Goal: Answer question/provide support: Share knowledge or assist other users

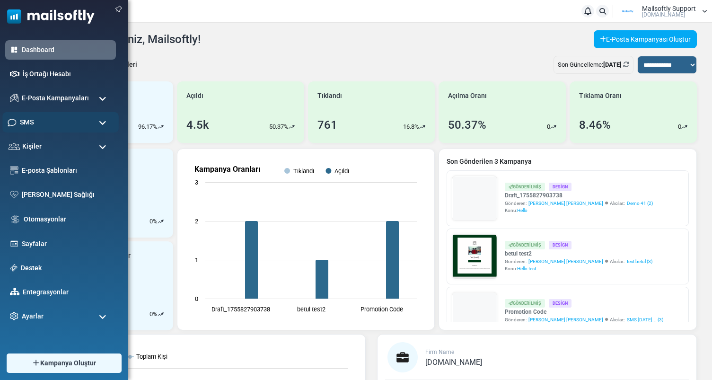
click at [68, 128] on div "SMS" at bounding box center [60, 122] width 116 height 20
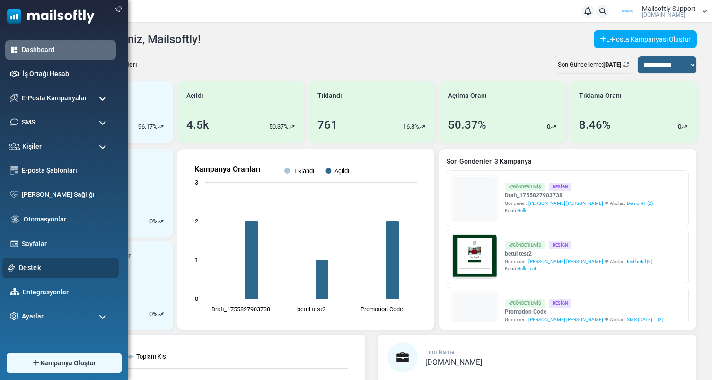
click at [35, 267] on link "Destek" at bounding box center [66, 267] width 95 height 10
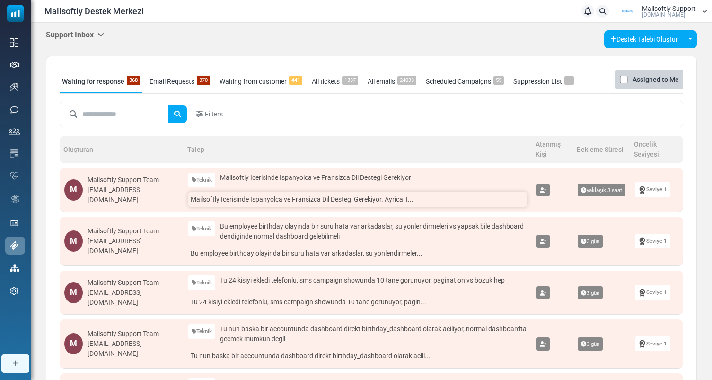
click at [293, 206] on link "Mailsoftly Icerisinde Ispanyolca ve Fransizca Dil Destegi Gerekiyor. Ayrica T..." at bounding box center [357, 199] width 339 height 15
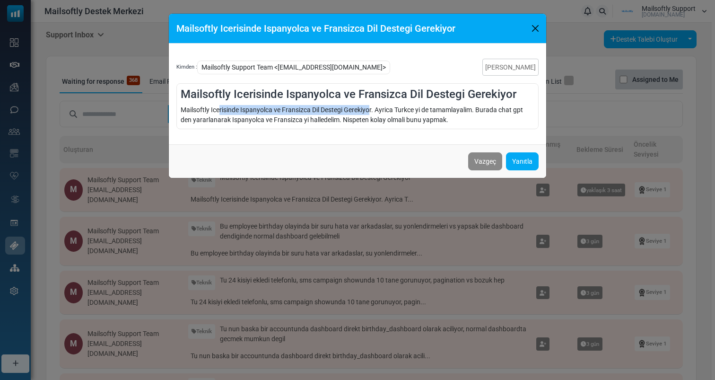
drag, startPoint x: 220, startPoint y: 112, endPoint x: 371, endPoint y: 112, distance: 150.8
click at [371, 112] on div "Mailsoftly Icerisinde Ispanyolca ve Fransizca Dil Destegi Gerekiyor. Ayrica Tur…" at bounding box center [358, 115] width 354 height 20
drag, startPoint x: 394, startPoint y: 113, endPoint x: 401, endPoint y: 113, distance: 6.6
click at [401, 113] on div "Mailsoftly Icerisinde Ispanyolca ve Fransizca Dil Destegi Gerekiyor. Ayrica Tur…" at bounding box center [358, 115] width 354 height 20
drag, startPoint x: 227, startPoint y: 117, endPoint x: 433, endPoint y: 116, distance: 205.2
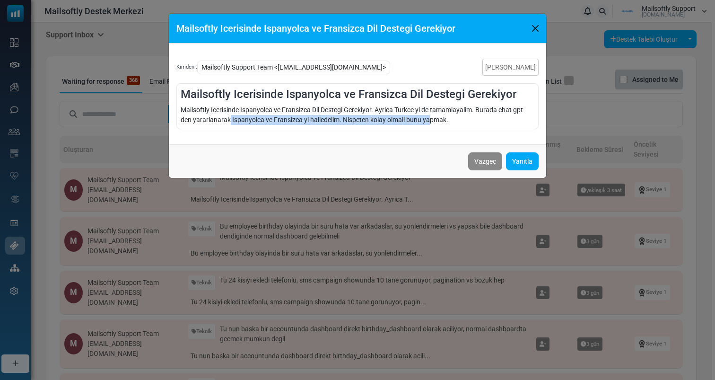
click at [433, 116] on div "Mailsoftly Icerisinde Ispanyolca ve Fransizca Dil Destegi Gerekiyor. Ayrica Tur…" at bounding box center [358, 115] width 354 height 20
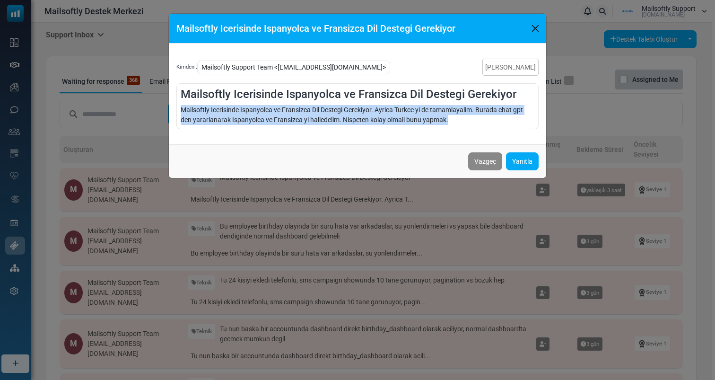
drag, startPoint x: 450, startPoint y: 116, endPoint x: 170, endPoint y: 106, distance: 280.6
click at [170, 106] on div "Kimden : Mailsoftly Support Team <alkan@mailsoftly.com> Talebi Kapat Mailsoftly…" at bounding box center [357, 93] width 377 height 101
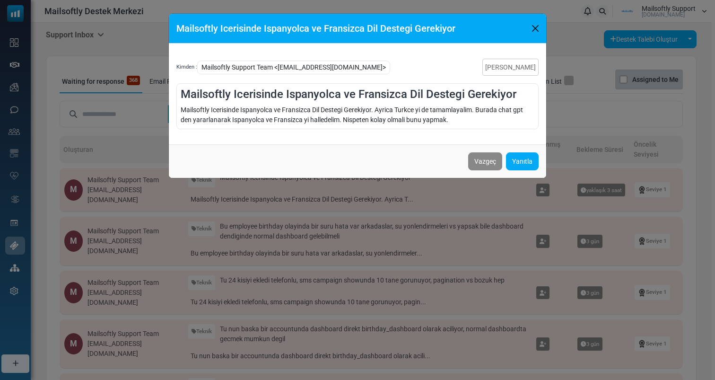
click at [209, 113] on div "Mailsoftly Icerisinde Ispanyolca ve Fransizca Dil Destegi Gerekiyor. Ayrica Tur…" at bounding box center [358, 115] width 354 height 20
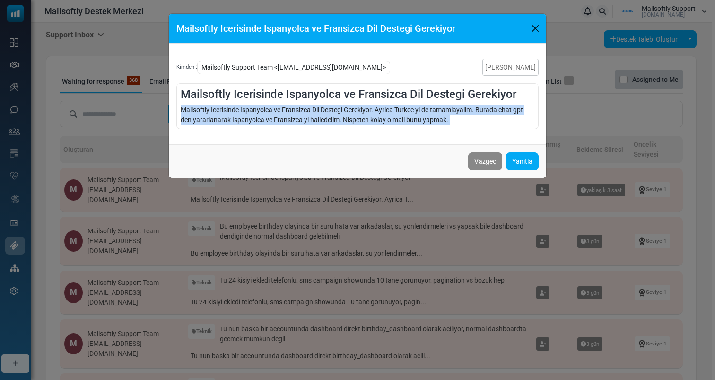
drag, startPoint x: 177, startPoint y: 107, endPoint x: 521, endPoint y: 150, distance: 346.9
click at [520, 150] on div "Mailsoftly Icerisinde Ispanyolca ve Fransizca Dil Destegi Gerekiyor Kimden : Ma…" at bounding box center [357, 95] width 378 height 165
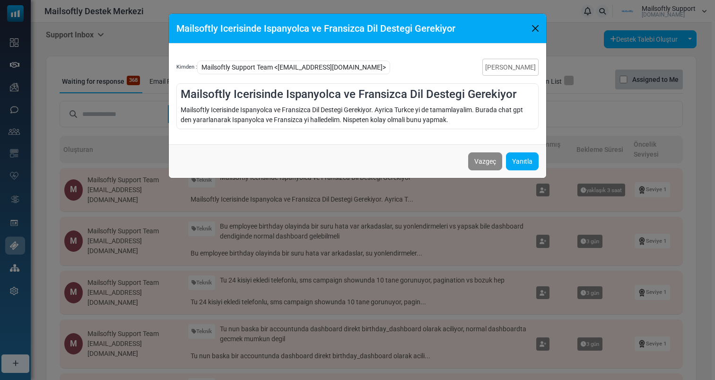
click at [439, 109] on div "Mailsoftly Icerisinde Ispanyolca ve Fransizca Dil Destegi Gerekiyor. Ayrica Tur…" at bounding box center [358, 115] width 354 height 20
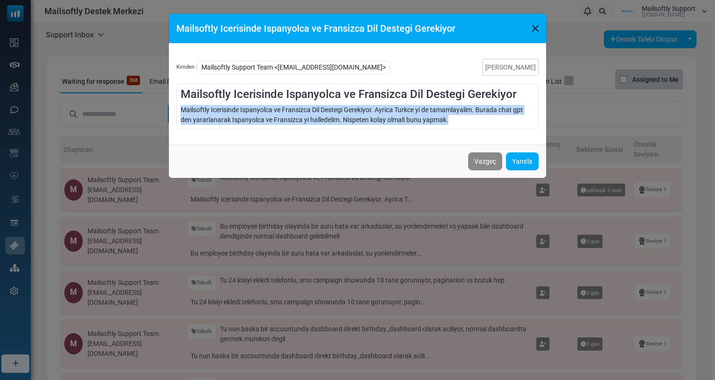
drag, startPoint x: 459, startPoint y: 123, endPoint x: 180, endPoint y: 105, distance: 279.5
click at [179, 105] on div "Mailsoftly Icerisinde Ispanyolca ve Fransizca Dil Destegi Gerekiyor Mailsoftly …" at bounding box center [357, 106] width 362 height 46
click at [180, 105] on div "Mailsoftly Icerisinde Ispanyolca ve Fransizca Dil Destegi Gerekiyor Mailsoftly …" at bounding box center [357, 106] width 362 height 46
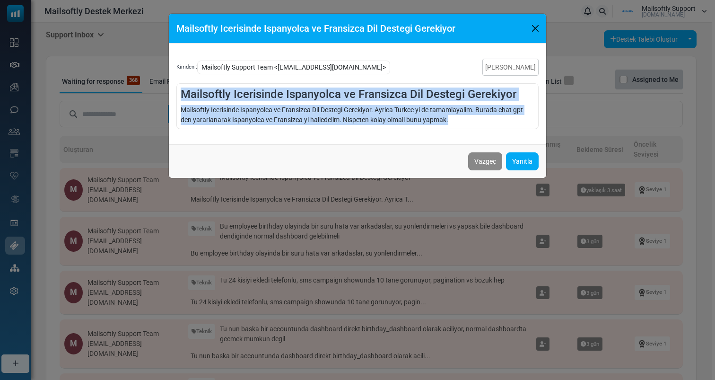
drag, startPoint x: 180, startPoint y: 86, endPoint x: 478, endPoint y: 130, distance: 302.0
click at [478, 130] on div "Kimden : Mailsoftly Support Team <alkan@mailsoftly.com> Talebi Kapat Mailsoftly…" at bounding box center [357, 93] width 377 height 101
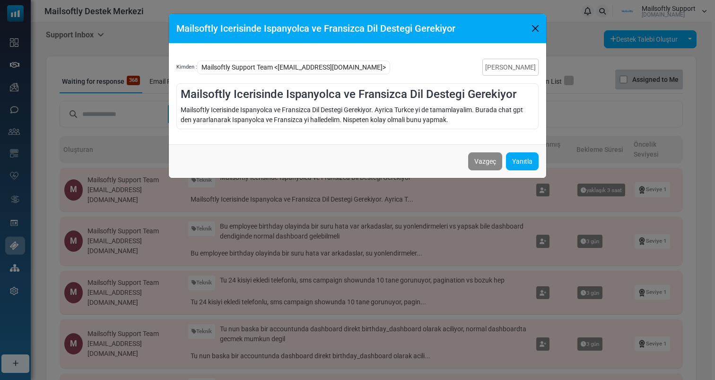
click at [480, 123] on div "Mailsoftly Icerisinde Ispanyolca ve Fransizca Dil Destegi Gerekiyor. Ayrica Tur…" at bounding box center [358, 115] width 354 height 20
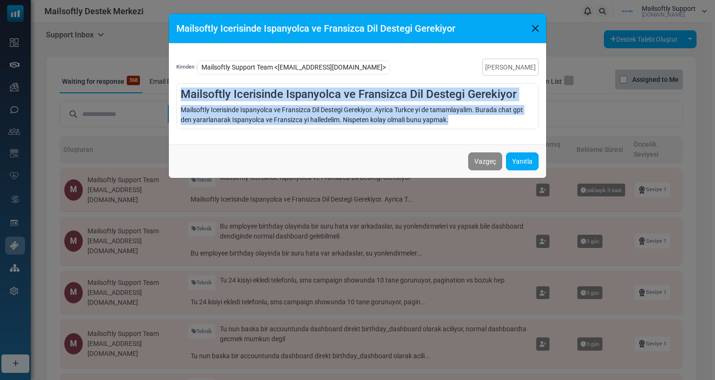
drag, startPoint x: 480, startPoint y: 123, endPoint x: 180, endPoint y: 86, distance: 303.0
click at [180, 86] on div "Mailsoftly Icerisinde Ispanyolca ve Fransizca Dil Destegi Gerekiyor Mailsoftly …" at bounding box center [357, 106] width 362 height 46
drag, startPoint x: 180, startPoint y: 86, endPoint x: 461, endPoint y: 122, distance: 283.6
click at [461, 122] on div "Mailsoftly Icerisinde Ispanyolca ve Fransizca Dil Destegi Gerekiyor Mailsoftly …" at bounding box center [357, 106] width 362 height 46
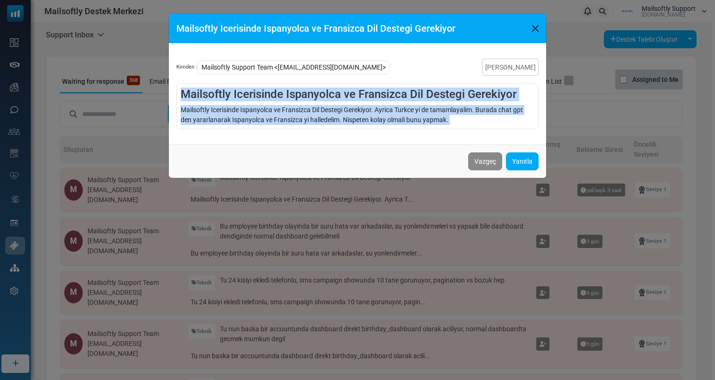
click at [403, 276] on div "Mailsoftly Icerisinde Ispanyolca ve Fransizca Dil Destegi Gerekiyor Kimden : Ma…" at bounding box center [357, 190] width 715 height 380
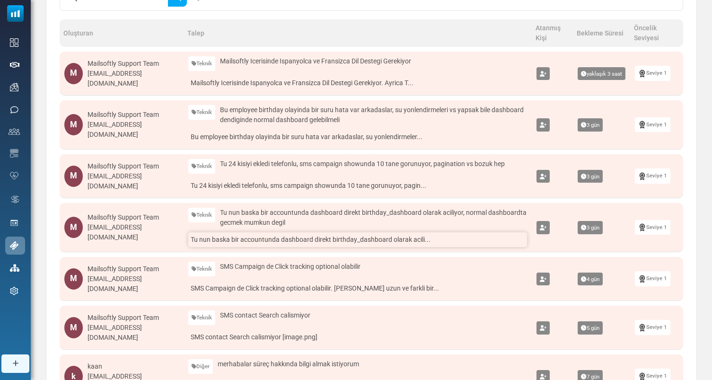
scroll to position [117, 0]
click at [329, 292] on link "SMS Campaign de Click tracking optional olabilir. Ona gore uzun ve farkli bir..." at bounding box center [357, 287] width 339 height 15
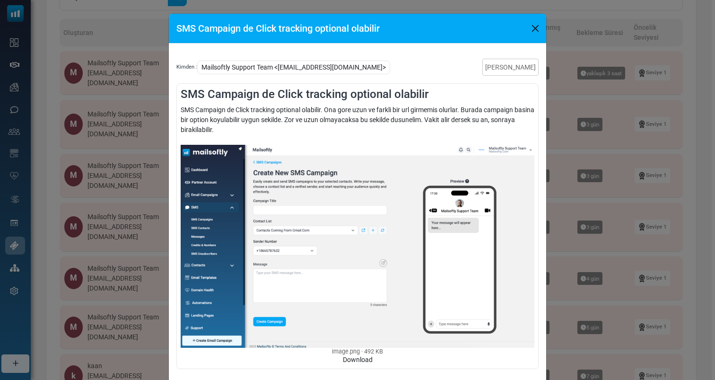
drag, startPoint x: 317, startPoint y: 125, endPoint x: 404, endPoint y: 126, distance: 86.5
click at [404, 126] on div "SMS Campaign de Click tracking optional olabilir. Ona gore uzun ve farkli bir u…" at bounding box center [358, 235] width 354 height 260
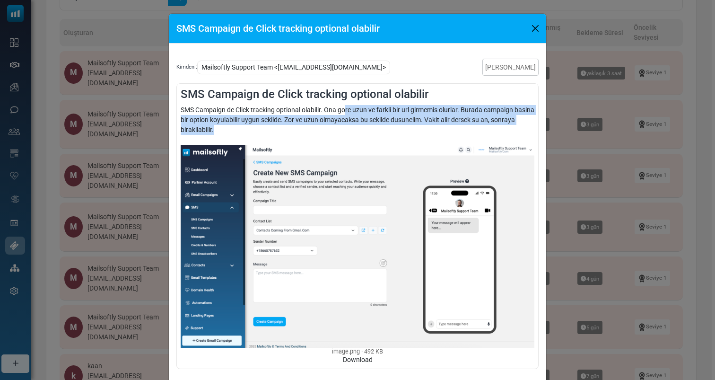
drag, startPoint x: 404, startPoint y: 126, endPoint x: 344, endPoint y: 113, distance: 61.6
click at [344, 113] on div "SMS Campaign de Click tracking optional olabilir. Ona gore uzun ve farkli bir u…" at bounding box center [358, 235] width 354 height 260
drag, startPoint x: 344, startPoint y: 113, endPoint x: 466, endPoint y: 130, distance: 123.2
click at [466, 130] on div "SMS Campaign de Click tracking optional olabilir. Ona gore uzun ve farkli bir u…" at bounding box center [358, 235] width 354 height 260
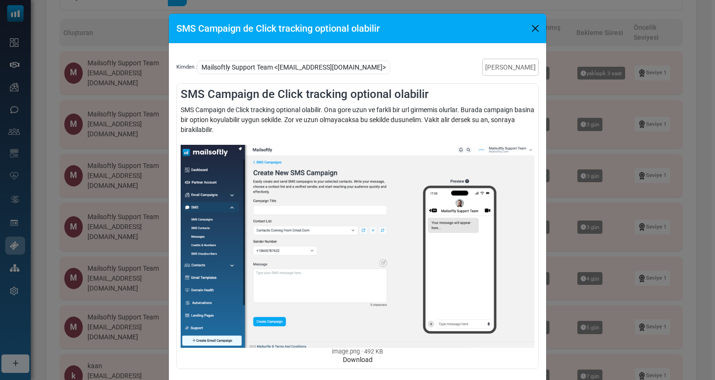
click at [590, 152] on div "SMS Campaign de Click tracking optional olabilir Kimden : Mailsoftly Support Te…" at bounding box center [357, 190] width 715 height 380
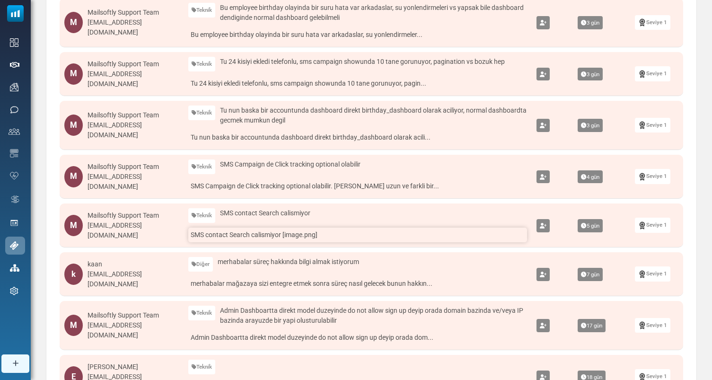
scroll to position [217, 0]
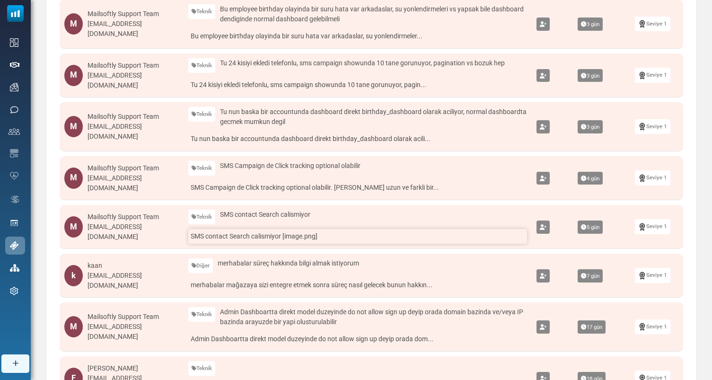
click at [305, 236] on link "SMS contact Search calismiyor [image.png]" at bounding box center [357, 236] width 339 height 15
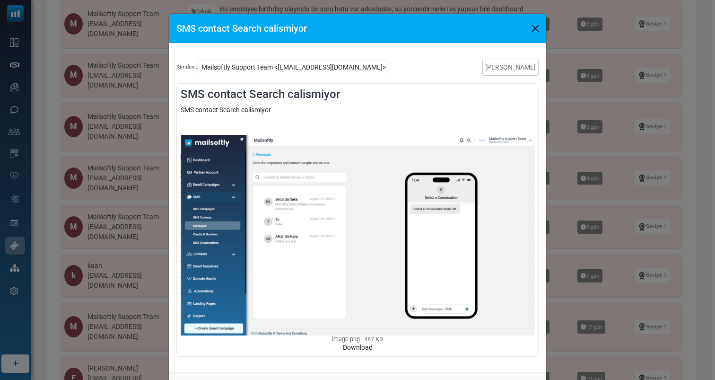
click at [565, 180] on div "SMS contact Search calismiyor Kimden : Mailsoftly Support Team <alkan@mailsoftl…" at bounding box center [357, 190] width 715 height 380
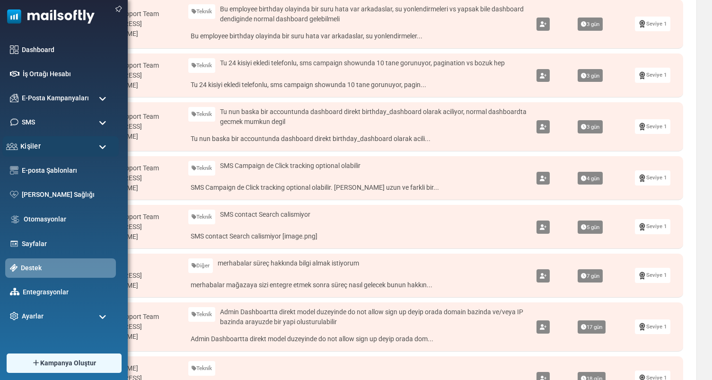
click at [67, 140] on div "Kişiler" at bounding box center [60, 146] width 116 height 20
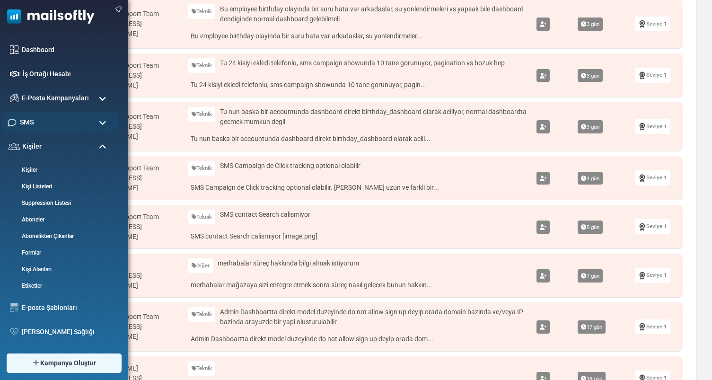
click at [72, 122] on div "SMS" at bounding box center [60, 122] width 116 height 20
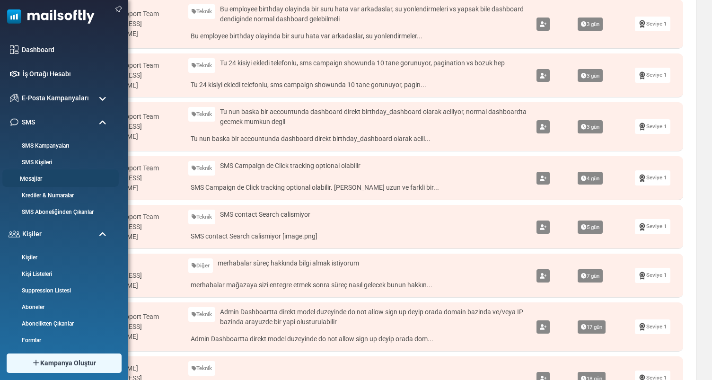
click at [39, 175] on link "Mesajlar" at bounding box center [58, 178] width 113 height 9
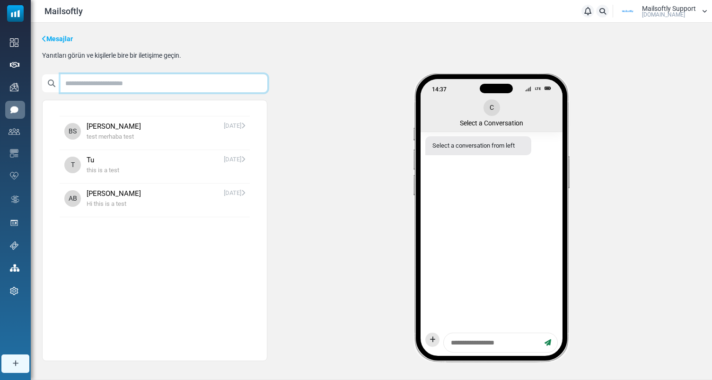
click at [147, 78] on input "text" at bounding box center [164, 83] width 207 height 18
click at [145, 81] on input "text" at bounding box center [164, 83] width 207 height 18
type input "**"
click button "Kişi Listesine Ekle ( 0 )" at bounding box center [0, 0] width 0 height 0
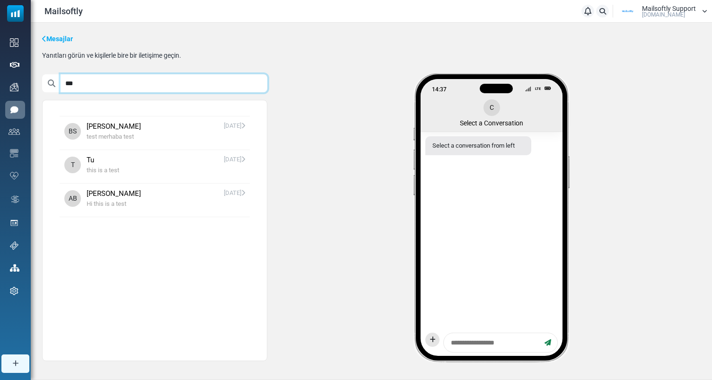
type input "***"
click button "Kişi Listesine Ekle ( 0 )" at bounding box center [0, 0] width 0 height 0
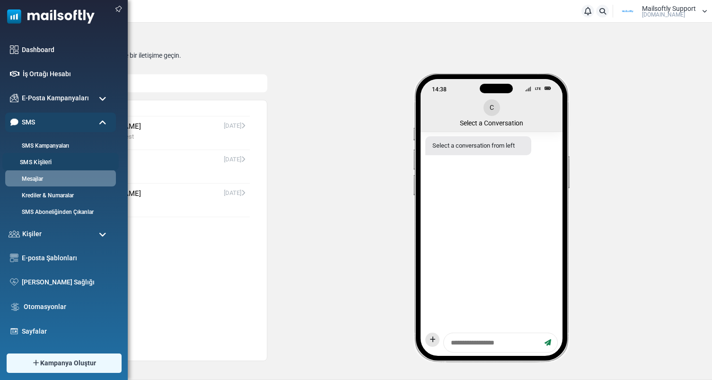
click at [47, 161] on link "SMS Kişileri" at bounding box center [58, 162] width 113 height 9
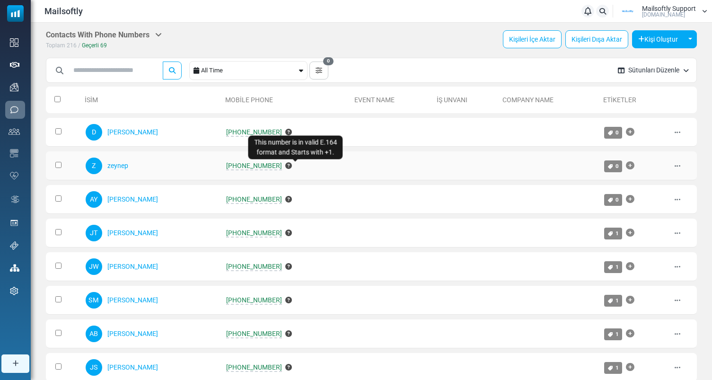
click at [292, 167] on icon "This number is in valid E.164 format and Starts with +1." at bounding box center [288, 165] width 7 height 7
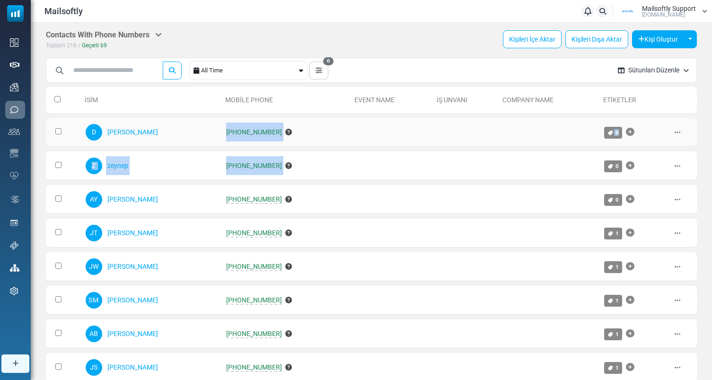
drag, startPoint x: 305, startPoint y: 169, endPoint x: 202, endPoint y: 130, distance: 110.3
click at [203, 132] on div "D [PERSON_NAME]" at bounding box center [151, 131] width 131 height 19
